Goal: Find specific page/section: Find specific page/section

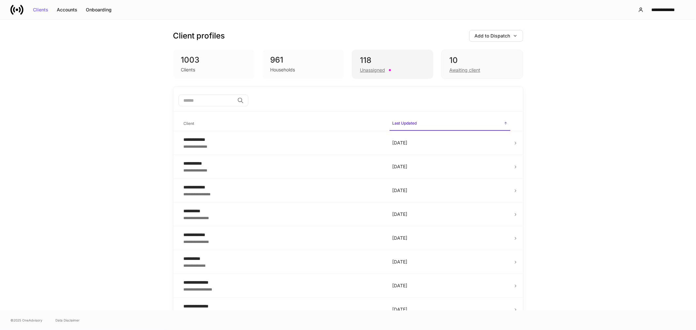
click at [376, 59] on div "118" at bounding box center [392, 60] width 65 height 10
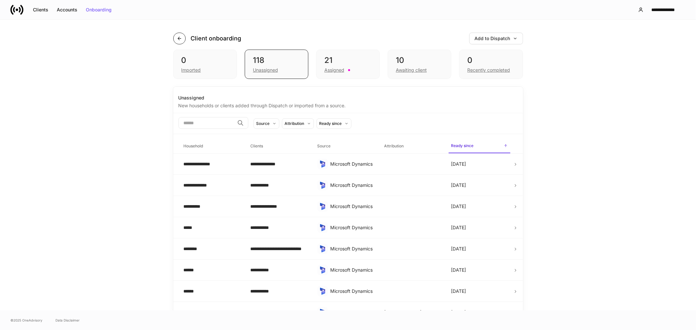
click at [178, 38] on icon "button" at bounding box center [179, 38] width 5 height 5
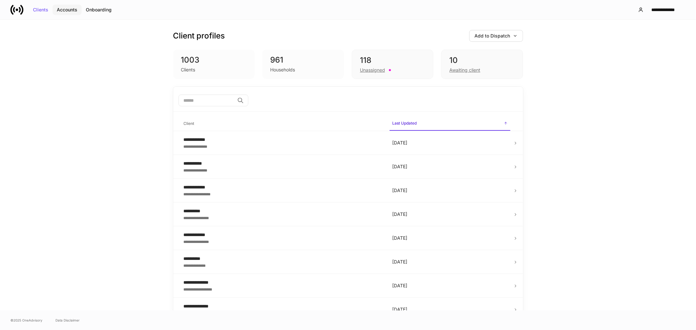
click at [72, 11] on div "Accounts" at bounding box center [67, 10] width 21 height 5
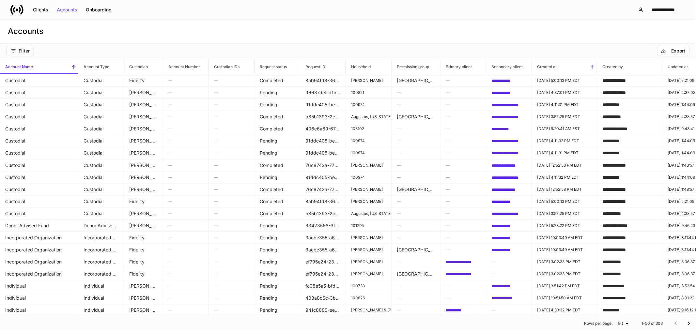
drag, startPoint x: 549, startPoint y: 65, endPoint x: 550, endPoint y: 72, distance: 6.7
click at [549, 66] on h6 "Created at" at bounding box center [544, 67] width 25 height 6
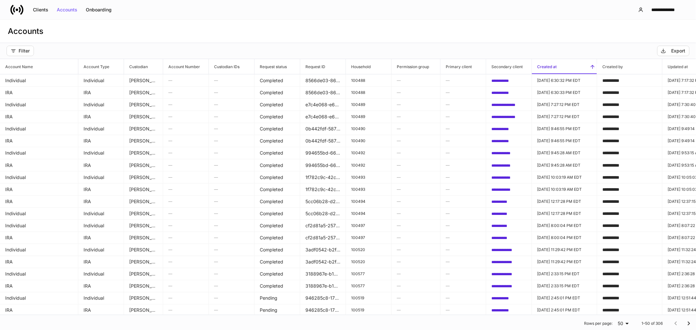
click at [566, 66] on span "Created at" at bounding box center [564, 66] width 65 height 15
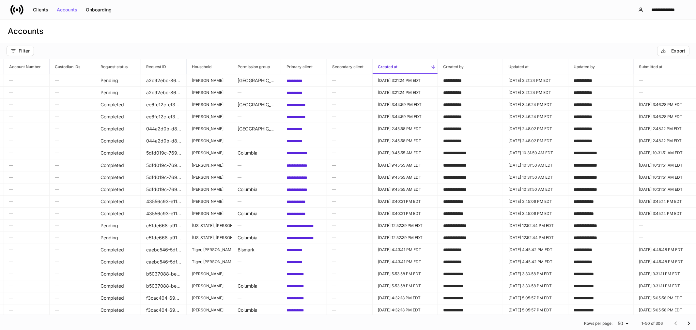
scroll to position [0, 167]
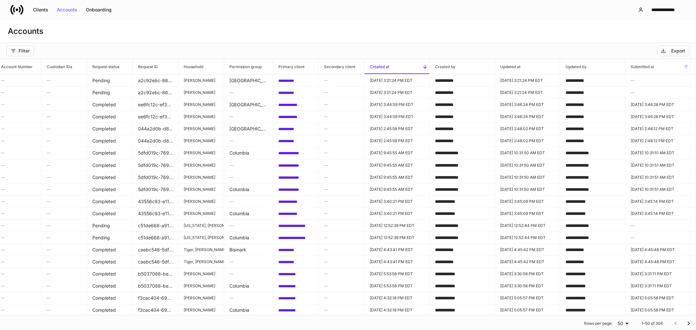
click at [640, 64] on h6 "Submitted at" at bounding box center [640, 67] width 29 height 6
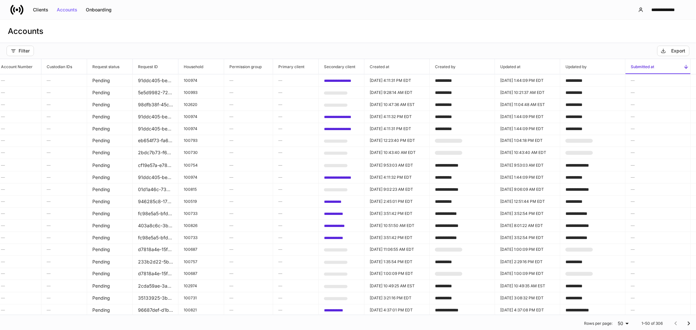
click at [646, 66] on h6 "Submitted at" at bounding box center [640, 67] width 29 height 6
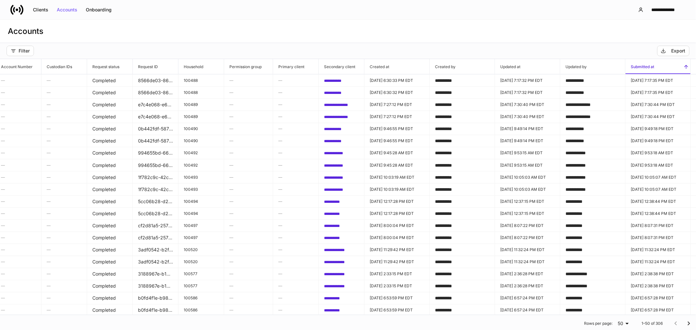
click at [642, 62] on span "Submitted at" at bounding box center [658, 66] width 65 height 15
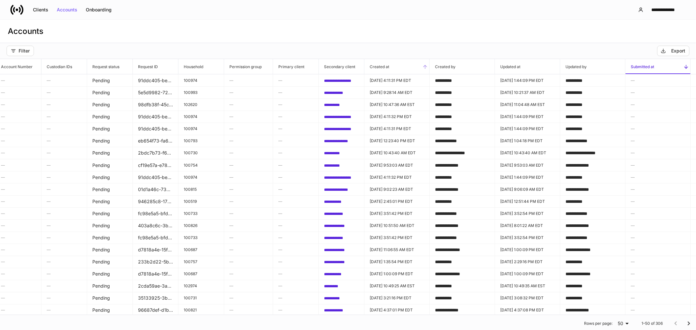
click at [392, 66] on span "Created at" at bounding box center [397, 66] width 65 height 15
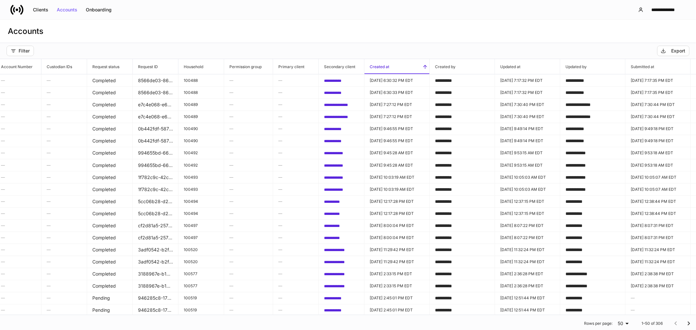
click at [403, 65] on span "Created at" at bounding box center [397, 66] width 65 height 15
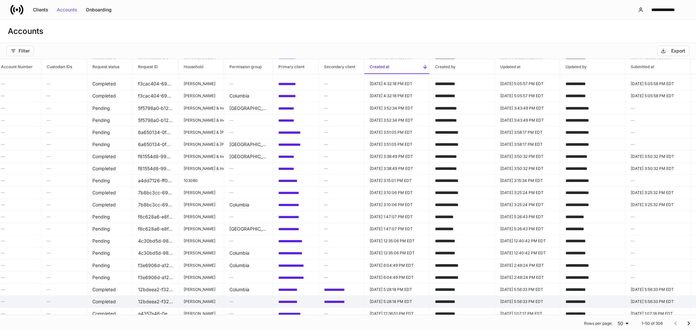
scroll to position [217, 167]
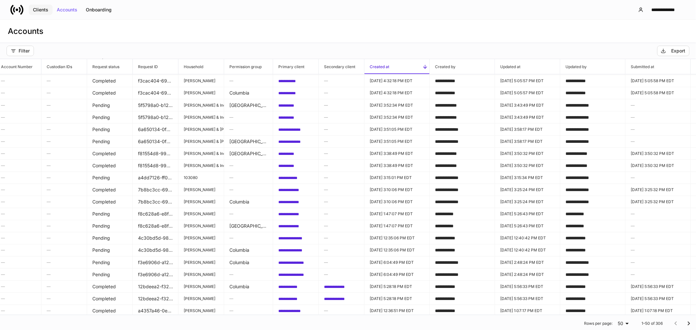
click at [35, 8] on div "Clients" at bounding box center [40, 10] width 15 height 5
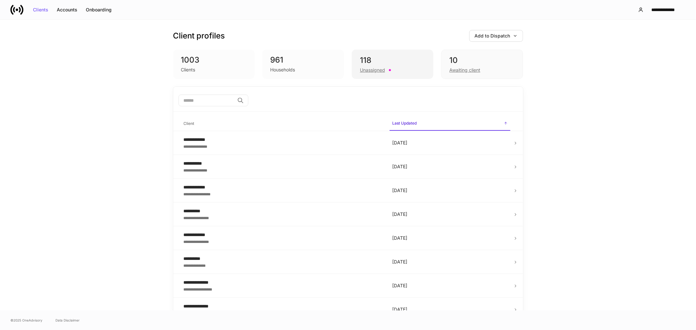
click at [373, 60] on div "118" at bounding box center [392, 60] width 65 height 10
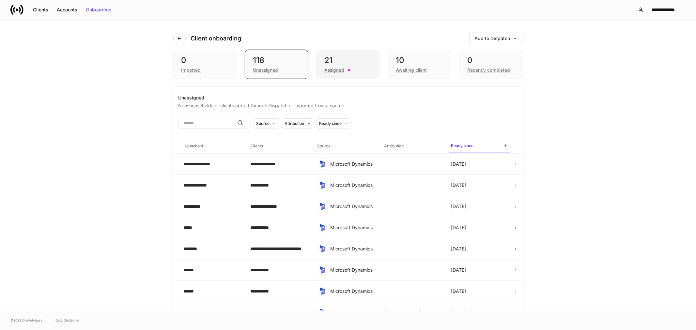
click at [355, 66] on div "Assigned" at bounding box center [347, 70] width 47 height 8
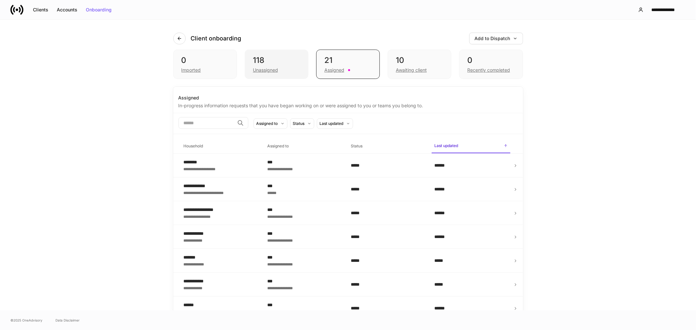
click at [276, 62] on div "118" at bounding box center [276, 60] width 47 height 10
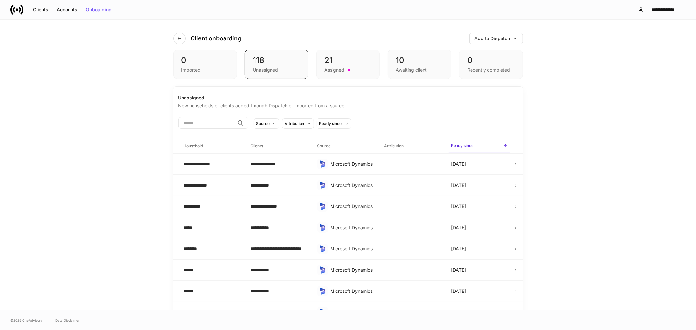
click at [381, 53] on div "0 Imported 118 Unassigned 21 Assigned 10 Awaiting client 0 Recently completed" at bounding box center [348, 64] width 350 height 29
click at [343, 66] on div "Assigned" at bounding box center [347, 70] width 47 height 8
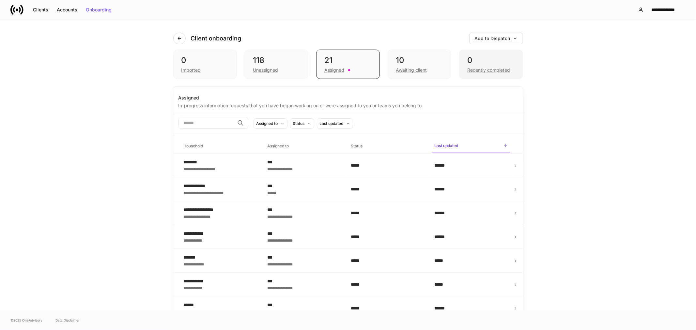
click at [488, 57] on div "0" at bounding box center [490, 60] width 47 height 10
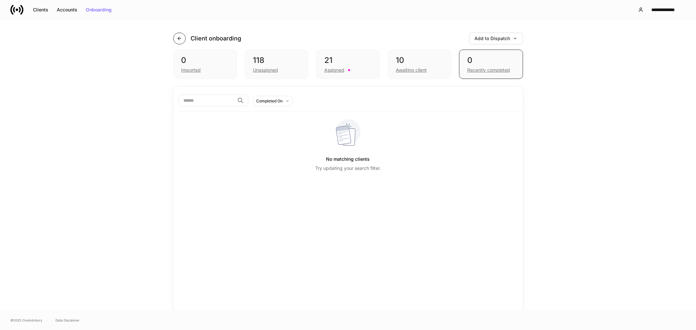
click at [182, 35] on button "button" at bounding box center [179, 39] width 12 height 12
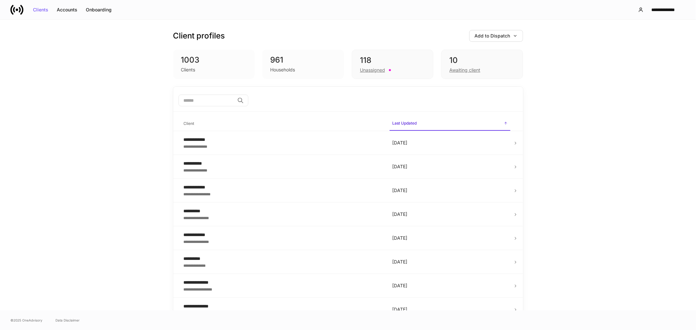
click at [211, 102] on input "search" at bounding box center [207, 101] width 56 height 12
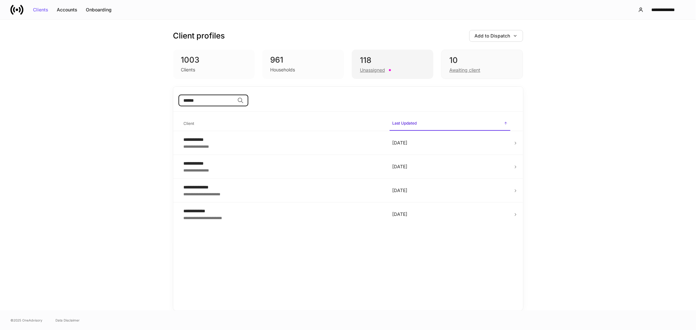
type input "******"
click at [400, 67] on div "Unassigned" at bounding box center [392, 70] width 65 height 8
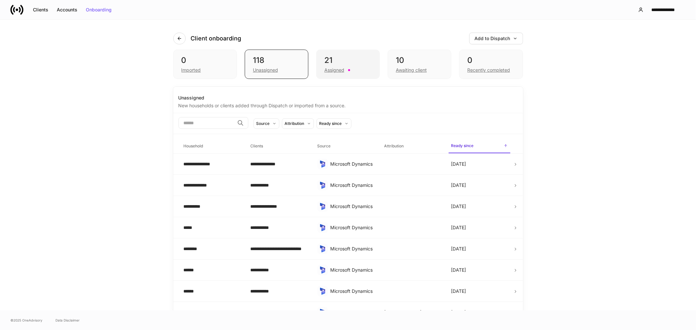
click at [341, 64] on div "21" at bounding box center [347, 60] width 47 height 10
